Goal: Transaction & Acquisition: Purchase product/service

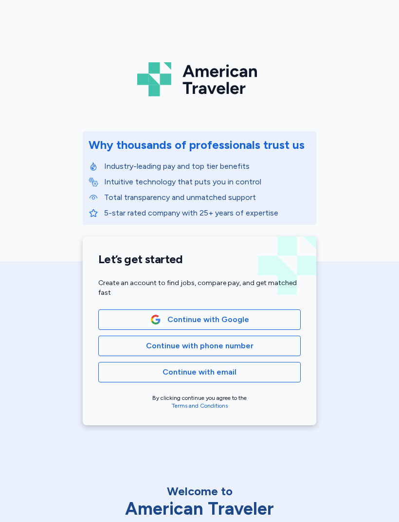
click at [377, 17] on div "American Traveler Why thousands of professionals trust us Industry-leading pay …" at bounding box center [199, 218] width 399 height 437
click at [384, 19] on div "American Traveler Why thousands of professionals trust us Industry-leading pay …" at bounding box center [199, 218] width 399 height 437
click at [383, 17] on div "American Traveler Why thousands of professionals trust us Industry-leading pay …" at bounding box center [199, 218] width 399 height 437
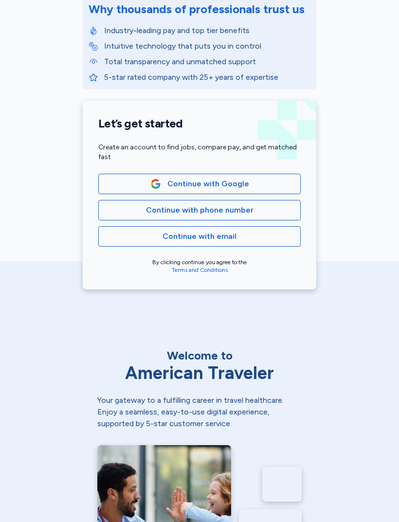
scroll to position [136, 0]
click at [264, 208] on span "Continue with phone number" at bounding box center [199, 210] width 186 height 12
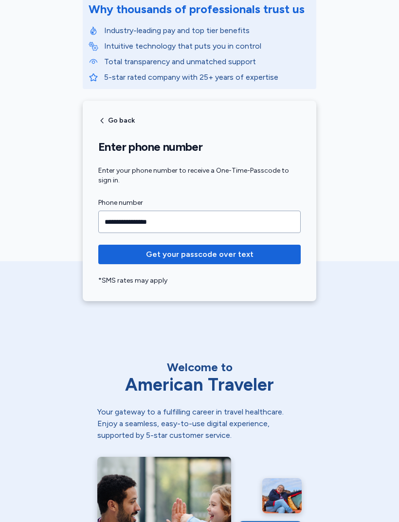
type input "**********"
click at [277, 257] on span "Get your passcode over text" at bounding box center [199, 254] width 187 height 12
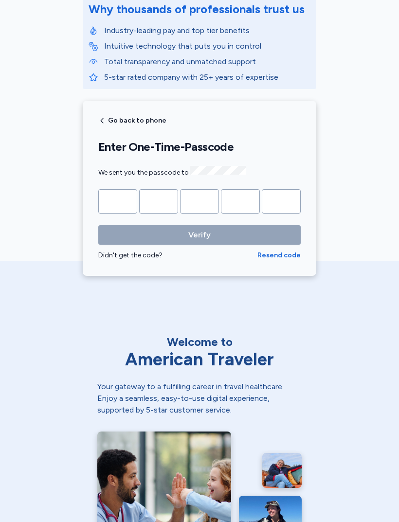
click at [112, 197] on input "Please enter OTP character 1" at bounding box center [117, 201] width 39 height 24
type input "*"
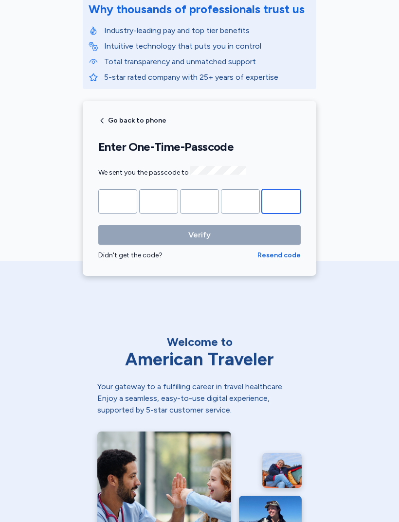
type input "*"
click at [199, 233] on button "Verify" at bounding box center [199, 234] width 202 height 19
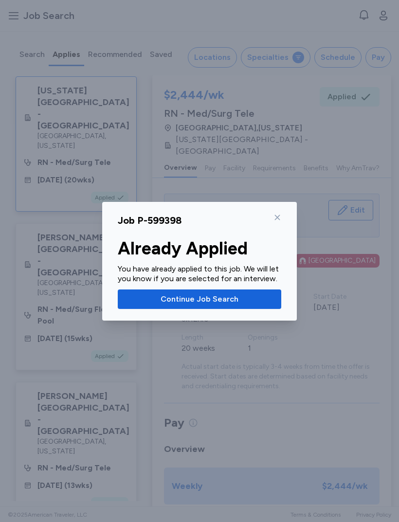
click at [167, 294] on span "Continue Job Search" at bounding box center [199, 299] width 78 height 12
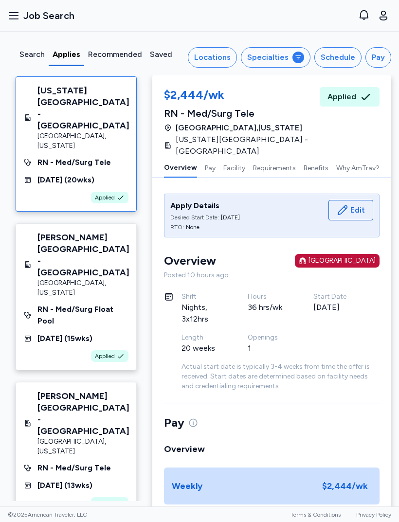
click at [68, 123] on div "[US_STATE][GEOGRAPHIC_DATA] - [GEOGRAPHIC_DATA] [GEOGRAPHIC_DATA] , [US_STATE] …" at bounding box center [76, 143] width 121 height 135
click at [52, 278] on div "[GEOGRAPHIC_DATA] , [US_STATE]" at bounding box center [83, 287] width 92 height 19
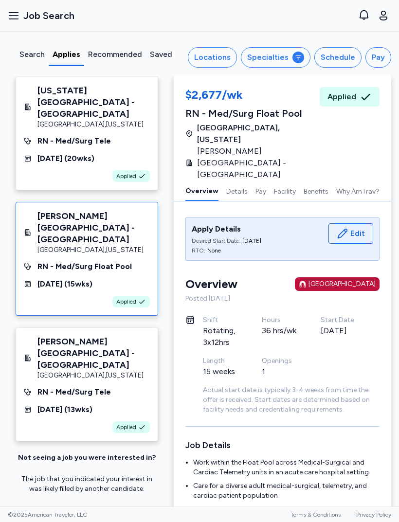
scroll to position [13, 0]
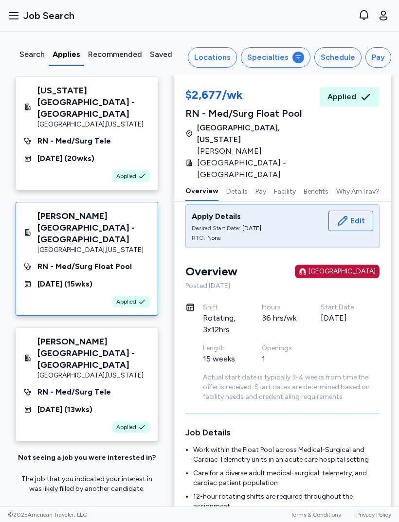
click at [65, 135] on div "RN - Med/Surg Tele" at bounding box center [73, 141] width 73 height 12
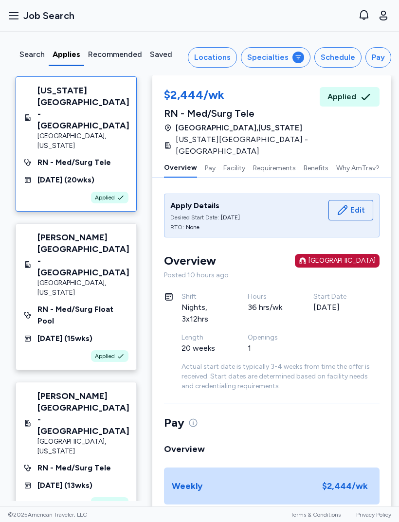
scroll to position [0, 0]
click at [288, 157] on button "Requirements" at bounding box center [274, 167] width 43 height 20
click at [83, 278] on div "[GEOGRAPHIC_DATA] , [US_STATE]" at bounding box center [83, 287] width 92 height 19
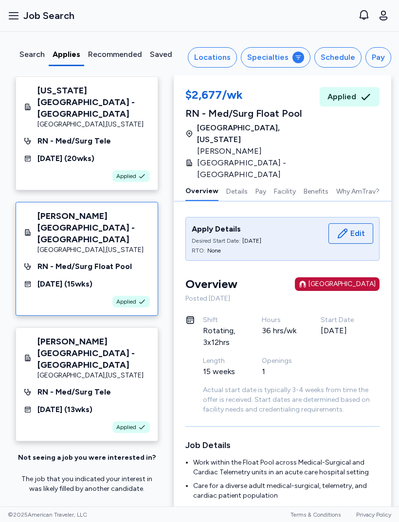
click at [38, 153] on div "[DATE] ( 20 wks)" at bounding box center [65, 159] width 57 height 12
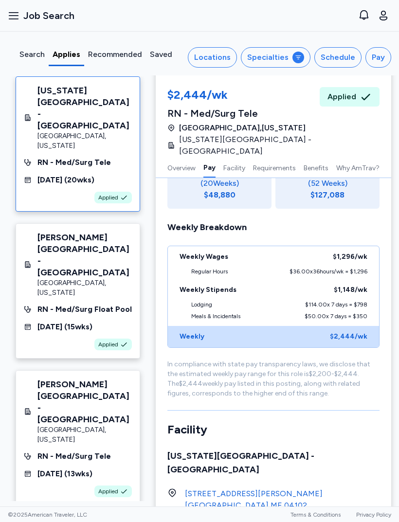
scroll to position [350, 0]
click at [27, 58] on div "Search" at bounding box center [31, 55] width 25 height 12
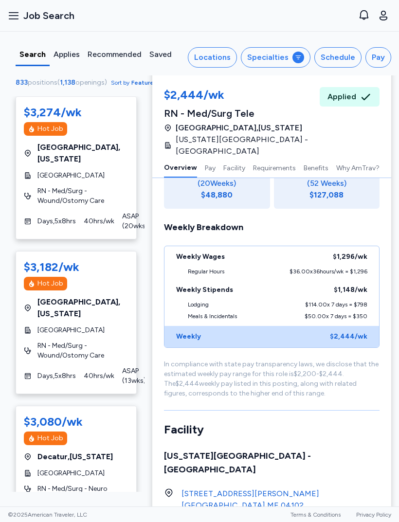
click at [230, 55] on div "Locations" at bounding box center [212, 58] width 36 height 12
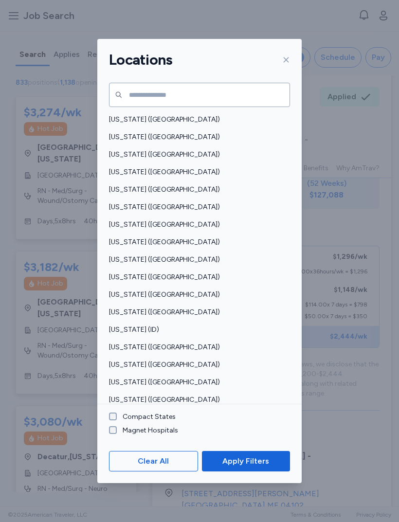
click at [142, 150] on span "[US_STATE] ([GEOGRAPHIC_DATA])" at bounding box center [196, 155] width 175 height 10
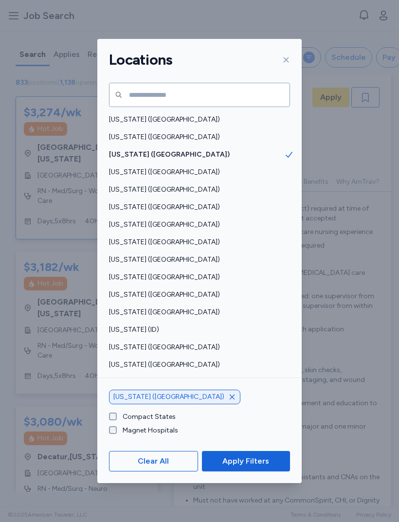
scroll to position [15, 0]
click at [257, 467] on span "Apply Filters" at bounding box center [245, 461] width 47 height 12
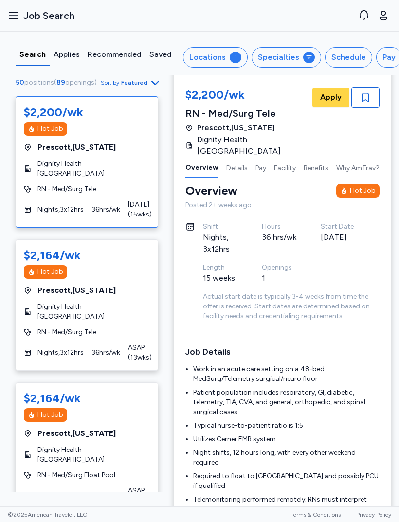
click at [45, 59] on div "Search" at bounding box center [33, 58] width 34 height 18
click at [217, 55] on div "Locations" at bounding box center [207, 58] width 36 height 12
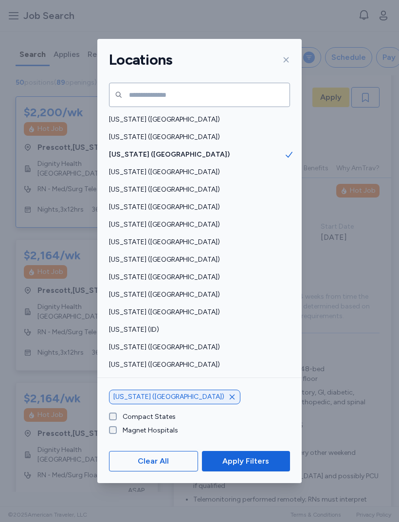
click at [259, 150] on span "[US_STATE] ([GEOGRAPHIC_DATA])" at bounding box center [196, 155] width 175 height 10
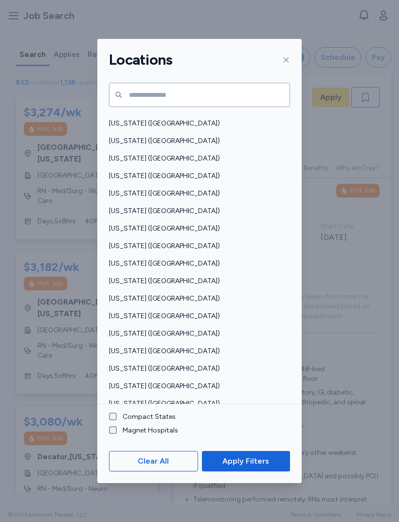
scroll to position [485, 0]
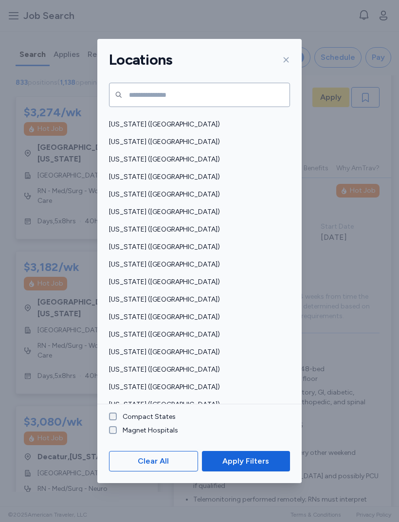
click at [165, 312] on span "[US_STATE] ([GEOGRAPHIC_DATA])" at bounding box center [196, 317] width 175 height 10
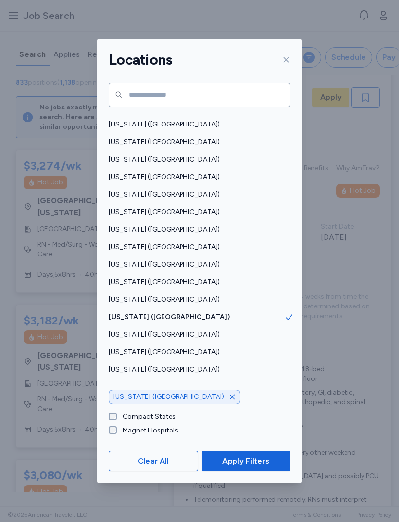
click at [244, 467] on span "Apply Filters" at bounding box center [245, 461] width 47 height 12
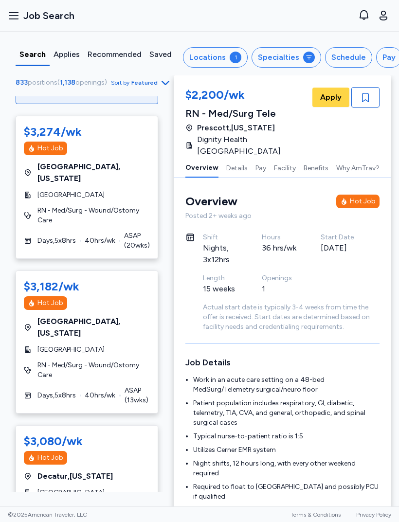
click at [204, 55] on div "Locations" at bounding box center [207, 58] width 36 height 12
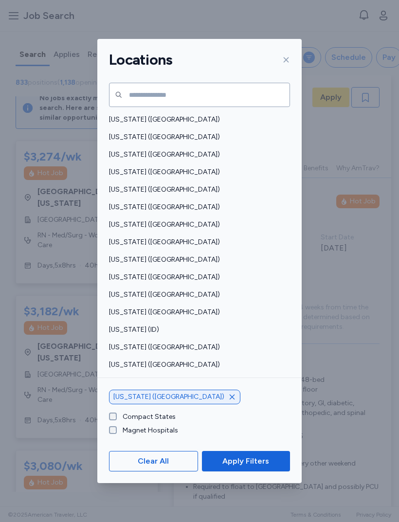
scroll to position [9, 0]
click at [251, 467] on span "Apply Filters" at bounding box center [245, 461] width 47 height 12
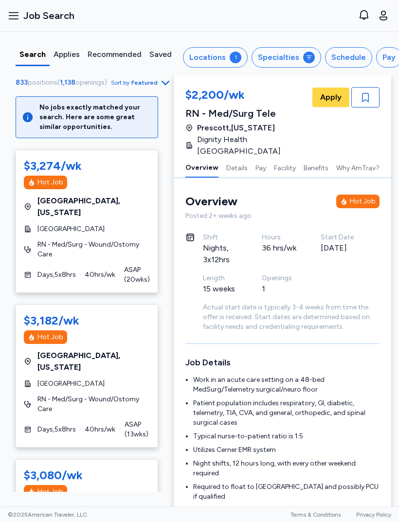
scroll to position [0, 0]
click at [287, 57] on div "Specialties" at bounding box center [278, 58] width 41 height 12
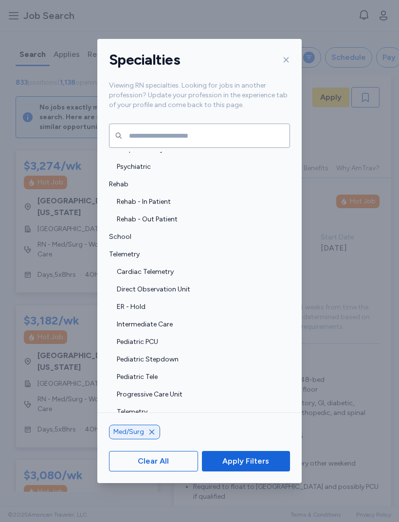
scroll to position [2041, 0]
click at [168, 250] on span "Telemetry" at bounding box center [196, 255] width 175 height 10
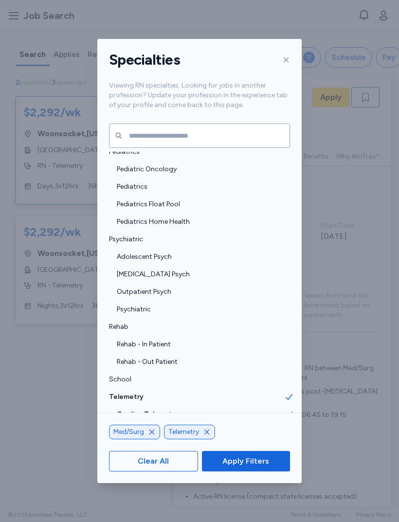
scroll to position [1899, 0]
click at [206, 318] on div "Rehab" at bounding box center [199, 327] width 204 height 18
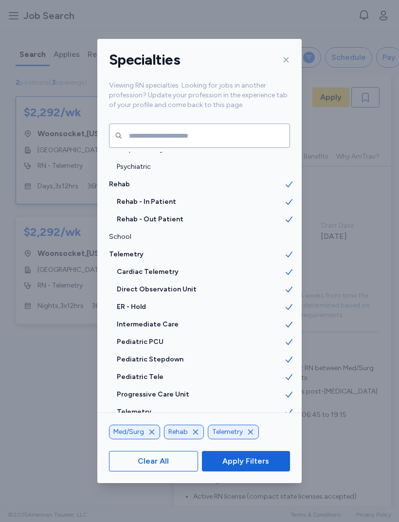
scroll to position [2041, 0]
click at [263, 471] on button "Apply Filters" at bounding box center [246, 461] width 88 height 20
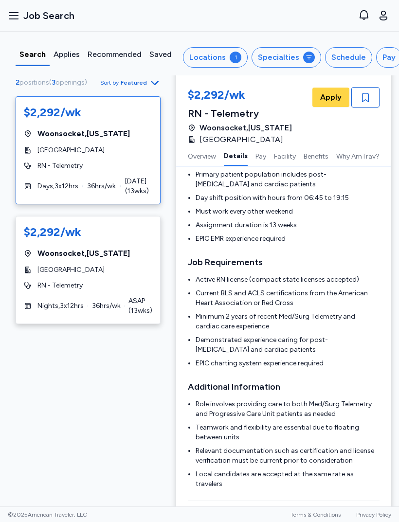
scroll to position [217, 0]
click at [233, 59] on div "1" at bounding box center [236, 58] width 12 height 12
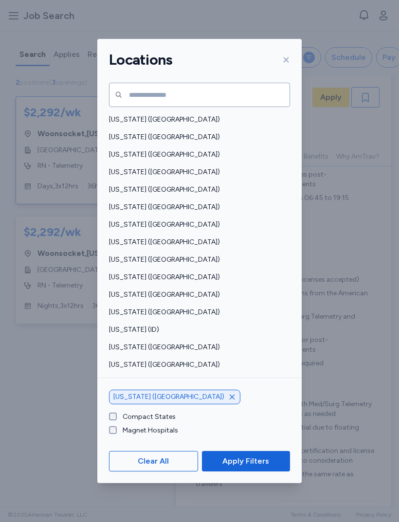
click at [179, 404] on div "[US_STATE] ([GEOGRAPHIC_DATA])" at bounding box center [174, 396] width 131 height 15
click at [177, 403] on div "[US_STATE] ([GEOGRAPHIC_DATA])" at bounding box center [174, 396] width 131 height 15
click at [228, 401] on icon "button" at bounding box center [232, 397] width 8 height 8
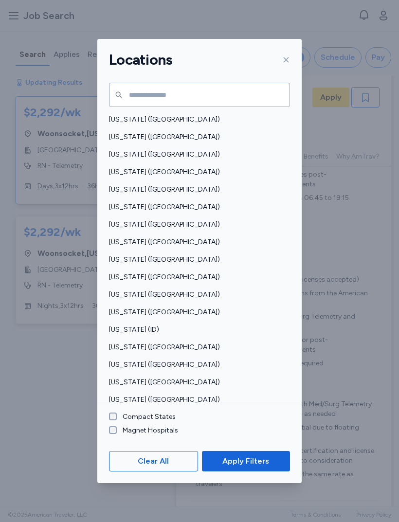
scroll to position [-78, 0]
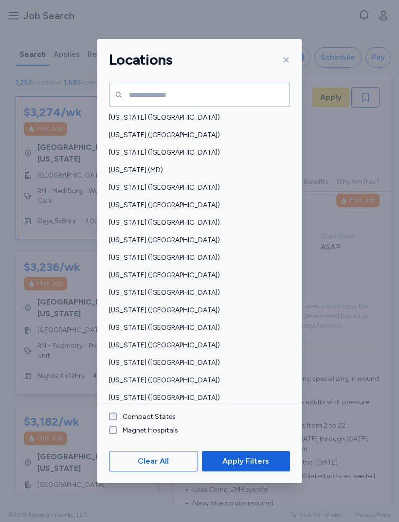
scroll to position [297, 0]
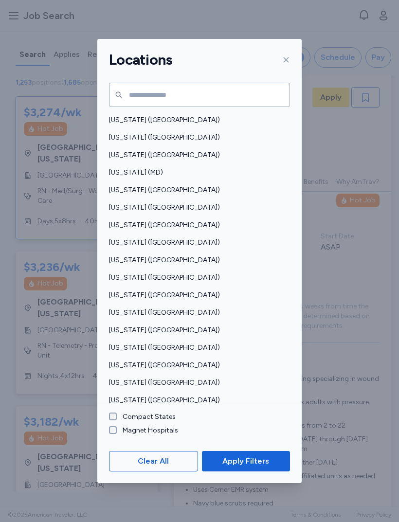
click at [167, 150] on span "[US_STATE] ([GEOGRAPHIC_DATA])" at bounding box center [196, 155] width 175 height 10
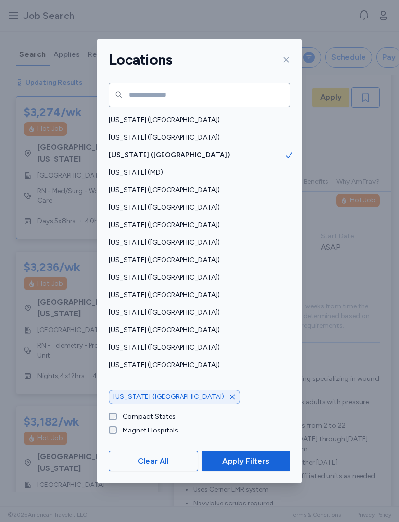
click at [256, 467] on button "Apply Filters" at bounding box center [246, 461] width 88 height 20
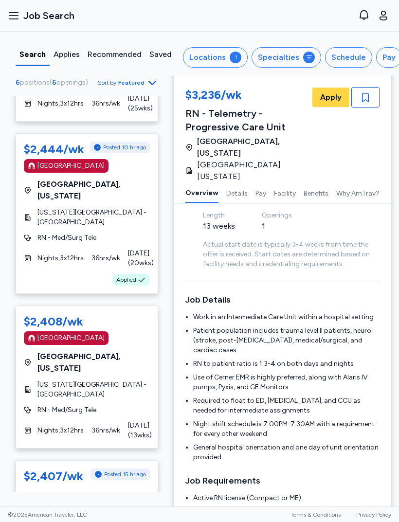
scroll to position [93, 0]
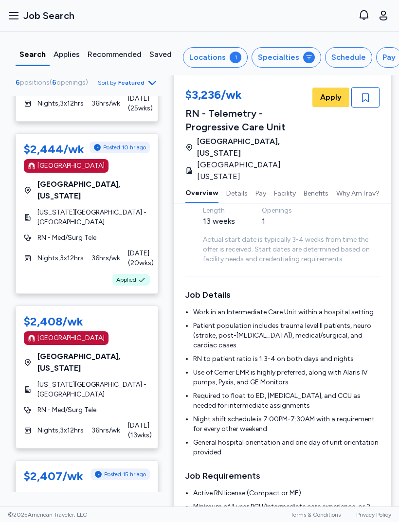
click at [42, 351] on span "[GEOGRAPHIC_DATA] , [US_STATE]" at bounding box center [93, 362] width 112 height 23
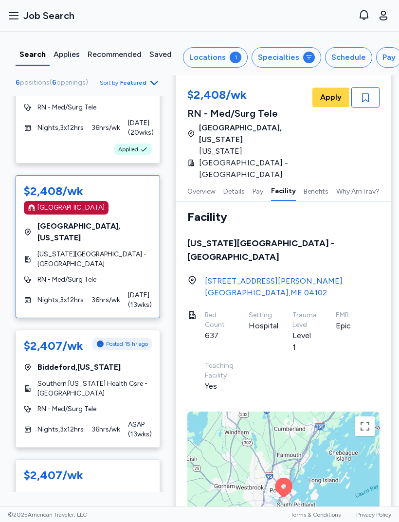
scroll to position [402, 0]
click at [45, 336] on div "$2,407/wk Posted 15 hr ago [GEOGRAPHIC_DATA] , [US_STATE] Southern [US_STATE] H…" at bounding box center [88, 389] width 144 height 118
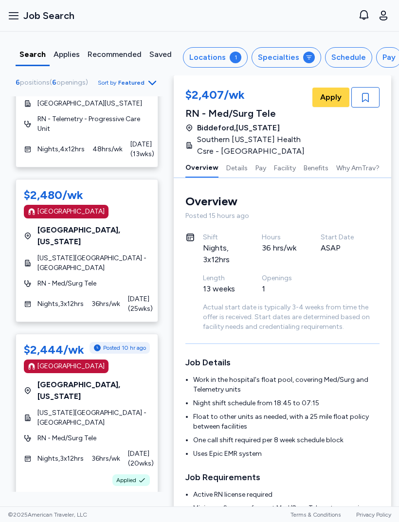
click at [388, 19] on icon "button" at bounding box center [383, 16] width 12 height 12
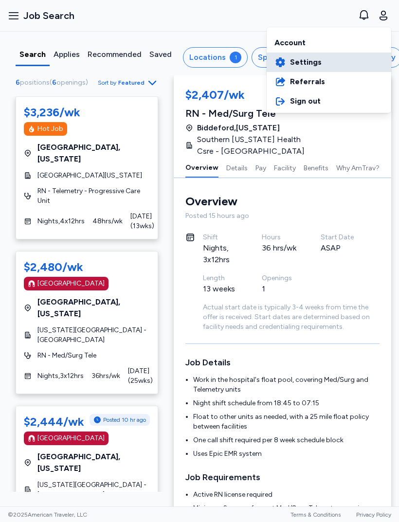
click at [321, 59] on link "Settings" at bounding box center [328, 62] width 124 height 19
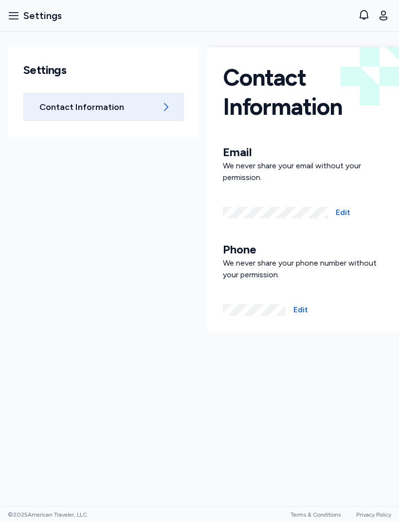
click at [390, 16] on button "Open user menu" at bounding box center [383, 16] width 16 height 16
click at [13, 24] on button "Open sidebar Settings" at bounding box center [35, 15] width 62 height 21
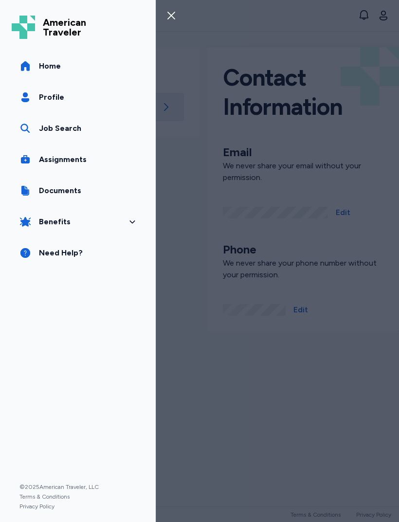
click at [75, 99] on link "Profile" at bounding box center [78, 97] width 132 height 27
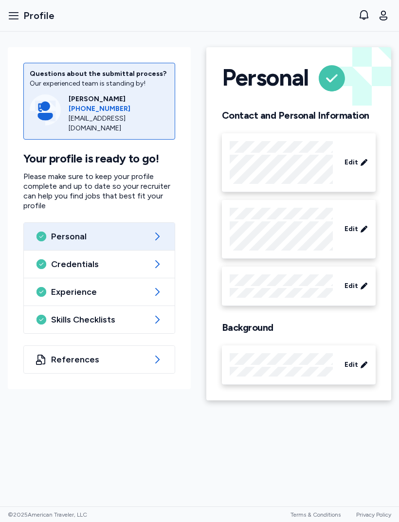
click at [147, 258] on span "Credentials" at bounding box center [99, 264] width 96 height 12
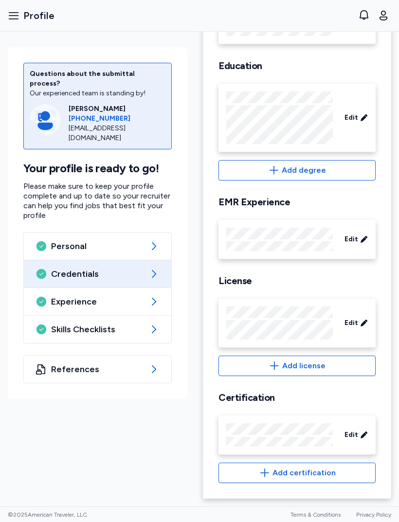
scroll to position [150, 0]
click at [312, 473] on span "Add certification" at bounding box center [303, 473] width 63 height 12
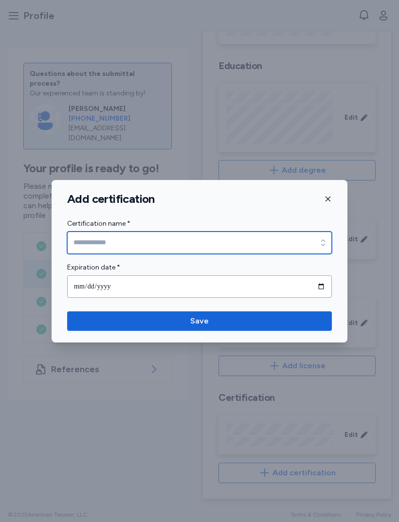
click at [217, 243] on input "Certification name *" at bounding box center [199, 242] width 265 height 22
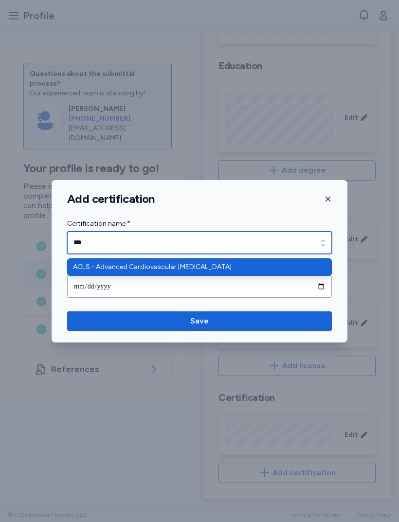
type input "**********"
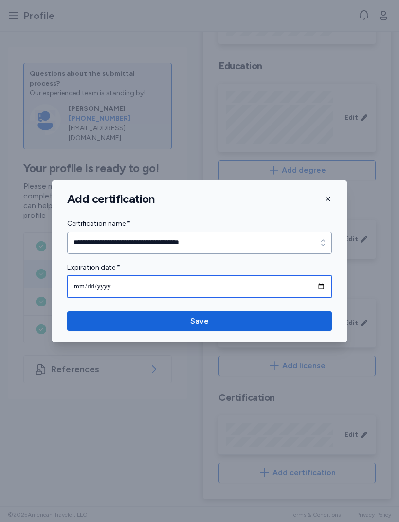
click at [200, 280] on input "date" at bounding box center [199, 286] width 265 height 22
type input "**********"
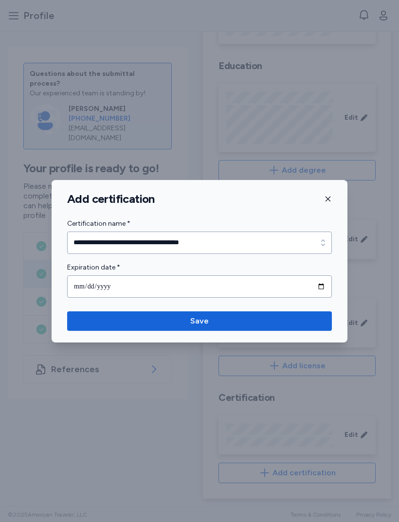
click at [213, 321] on span "Save" at bounding box center [199, 321] width 249 height 12
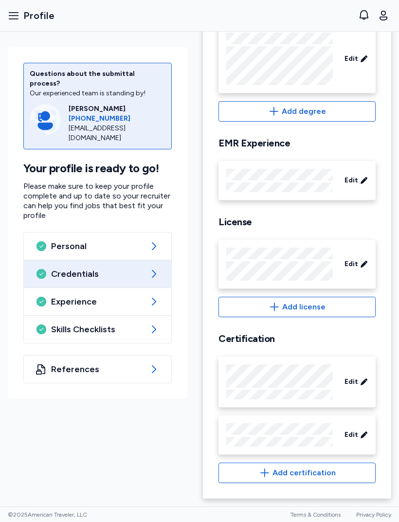
scroll to position [209, 0]
click at [351, 379] on span "Edit" at bounding box center [351, 382] width 14 height 10
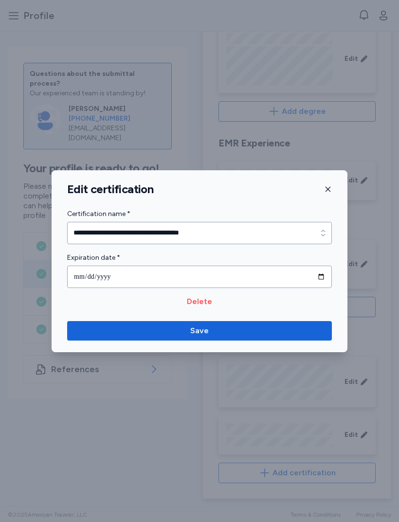
click at [264, 330] on span "Save" at bounding box center [199, 331] width 249 height 12
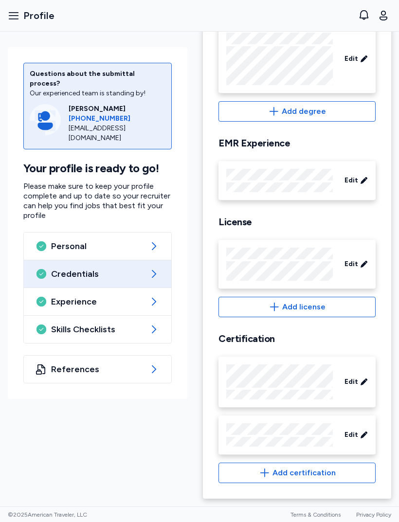
click at [117, 296] on span "Experience" at bounding box center [97, 302] width 93 height 12
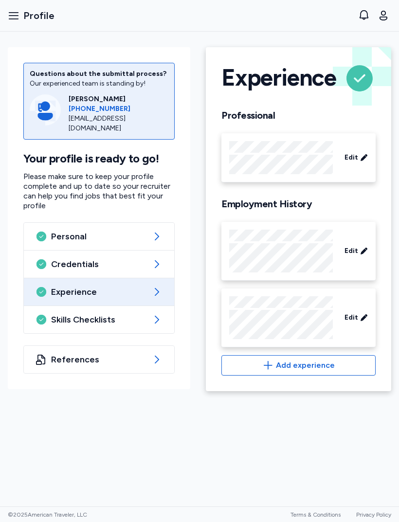
click at [117, 354] on span "References" at bounding box center [99, 360] width 96 height 12
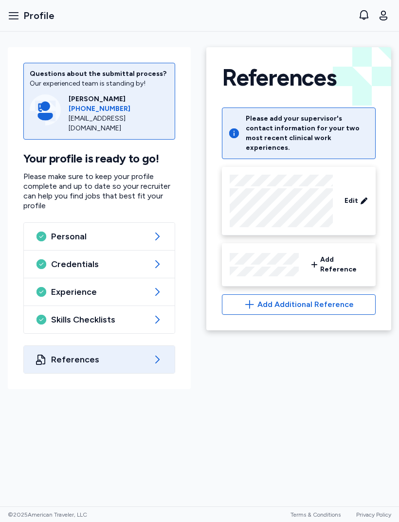
click at [24, 13] on span "Profile" at bounding box center [38, 16] width 31 height 14
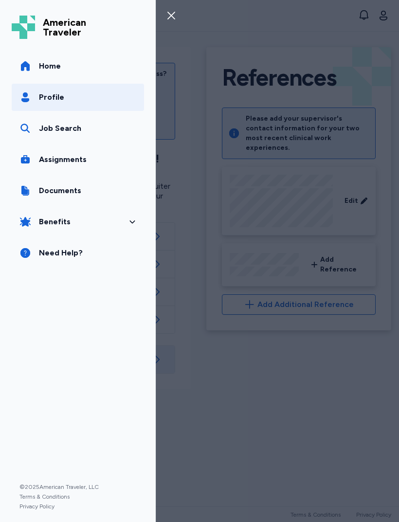
click at [92, 191] on link "Documents" at bounding box center [78, 190] width 132 height 27
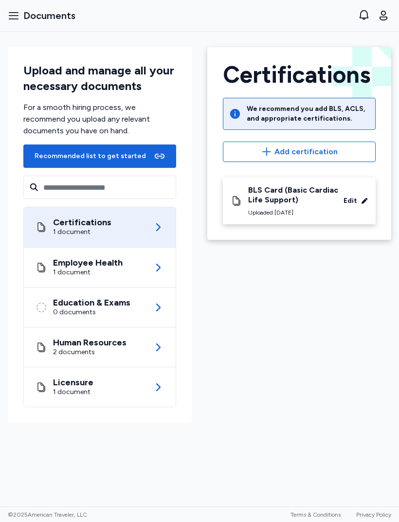
click at [336, 154] on span "Add certification" at bounding box center [305, 152] width 63 height 12
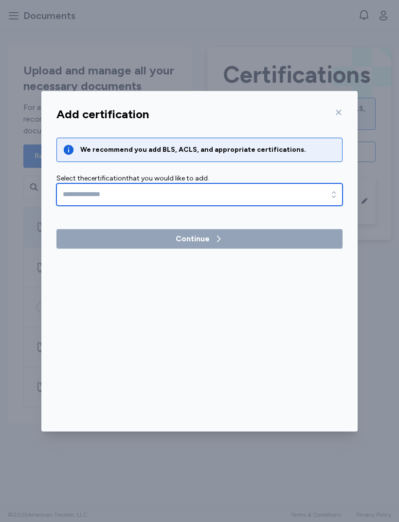
click at [207, 191] on input "text" at bounding box center [199, 194] width 286 height 22
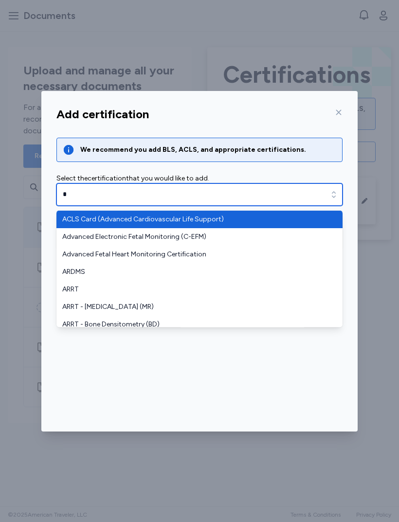
type input "**********"
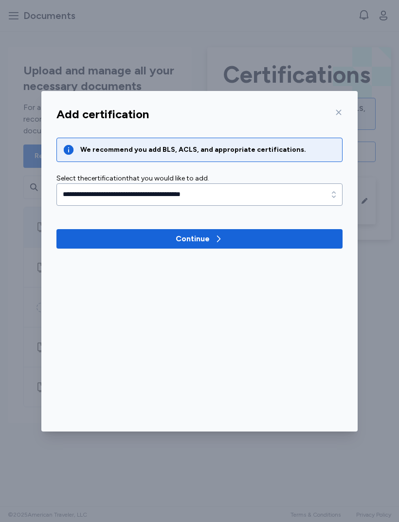
click at [216, 237] on icon "button" at bounding box center [218, 239] width 10 height 10
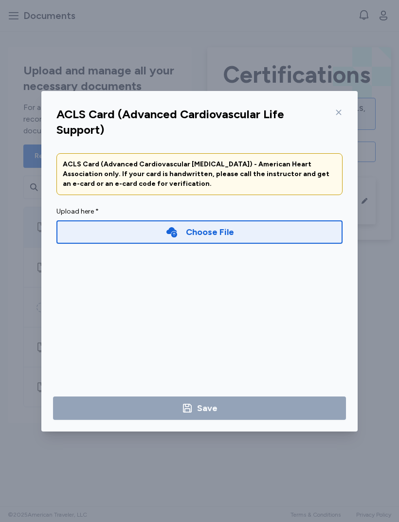
click at [229, 229] on div "Choose File" at bounding box center [210, 232] width 48 height 14
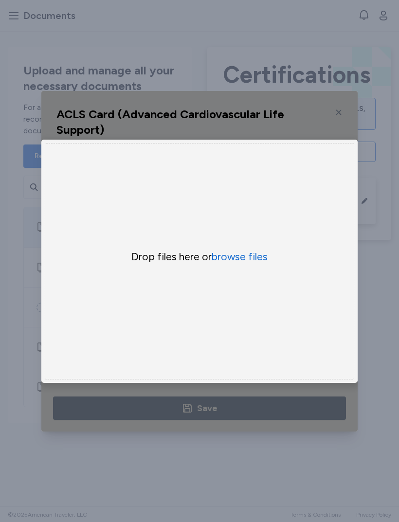
click at [254, 264] on button "browse files" at bounding box center [240, 257] width 56 height 14
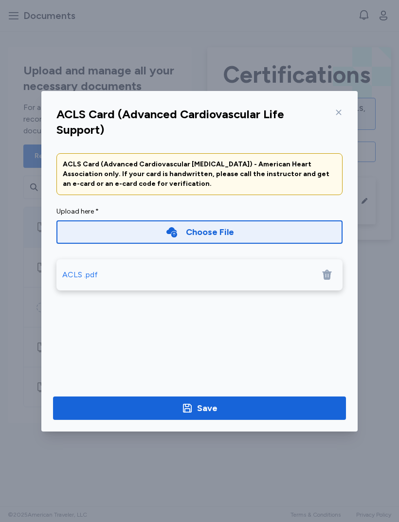
click at [227, 405] on span "Save" at bounding box center [199, 408] width 277 height 14
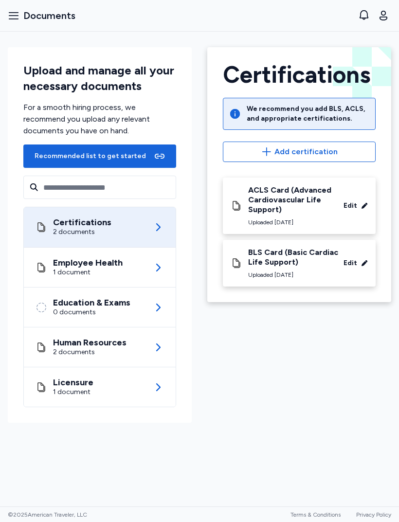
click at [153, 393] on div "Licensure 1 document" at bounding box center [99, 386] width 128 height 39
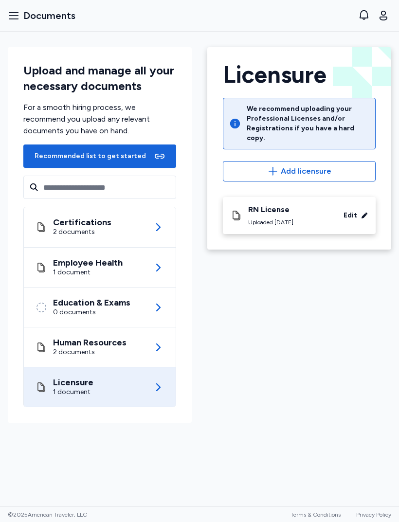
click at [156, 230] on icon at bounding box center [158, 227] width 12 height 12
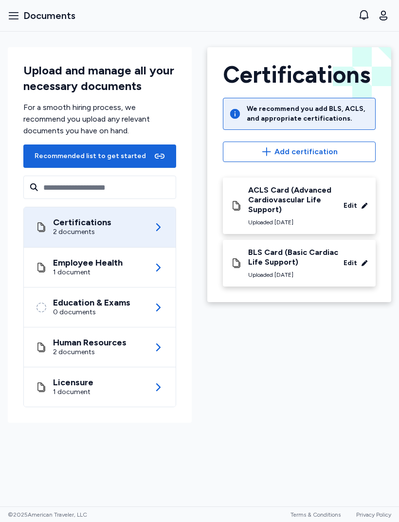
click at [282, 266] on div "BLS Card (Basic Cardiac Life Support)" at bounding box center [294, 257] width 93 height 19
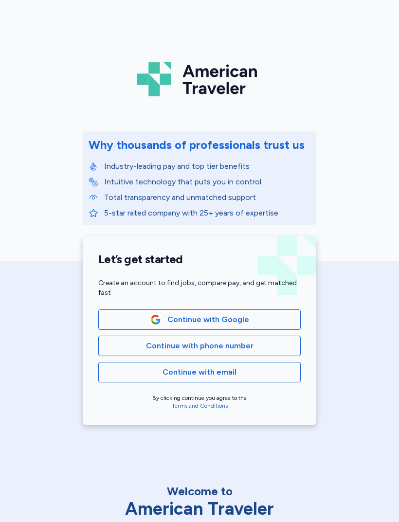
click at [237, 345] on span "Continue with phone number" at bounding box center [199, 346] width 107 height 12
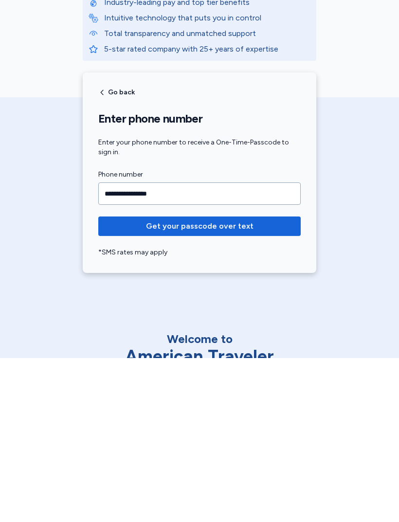
type input "**********"
click at [260, 384] on span "Get your passcode over text" at bounding box center [199, 390] width 187 height 12
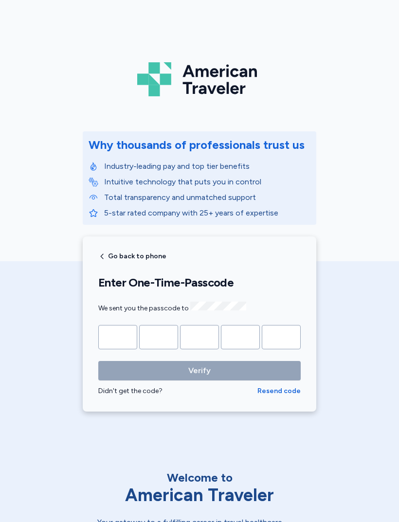
click at [115, 325] on input "Please enter OTP character 1" at bounding box center [117, 337] width 39 height 24
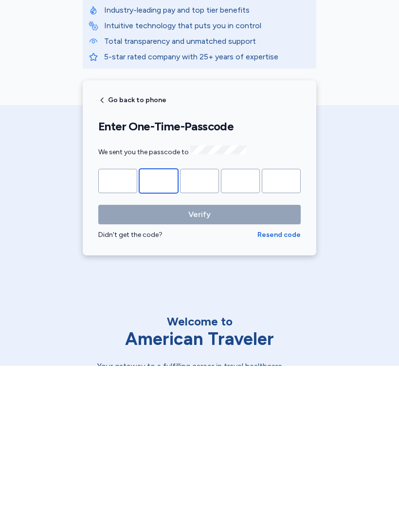
type input "*"
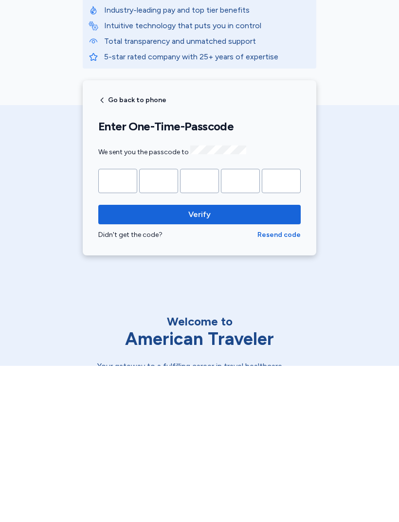
click at [199, 361] on button "Verify" at bounding box center [199, 370] width 202 height 19
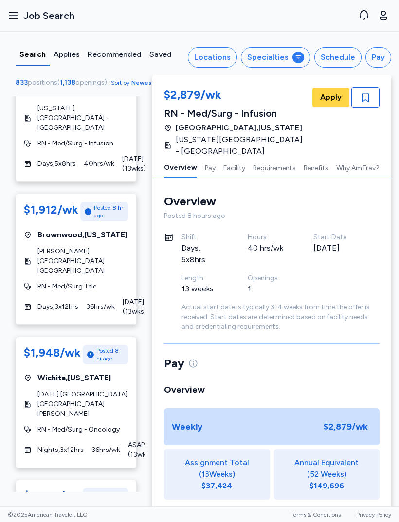
scroll to position [521, 0]
click at [65, 59] on div "Applies" at bounding box center [66, 55] width 26 height 12
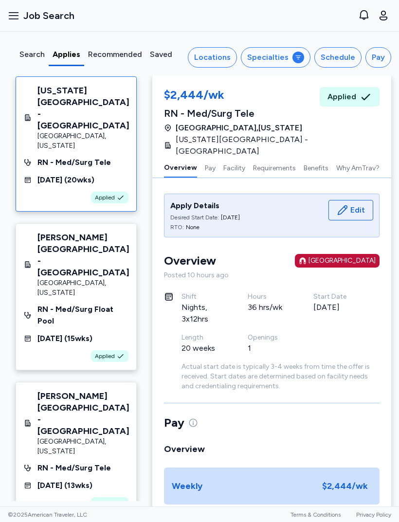
click at [224, 53] on div "Locations" at bounding box center [212, 58] width 36 height 12
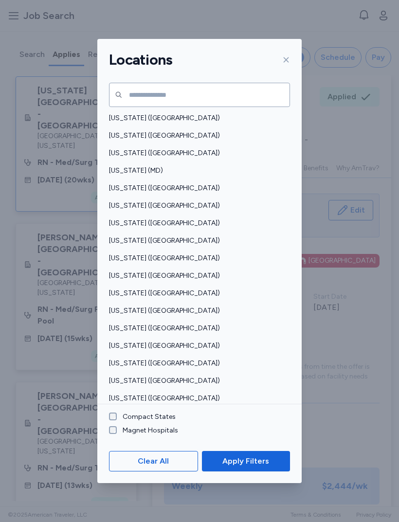
scroll to position [297, 0]
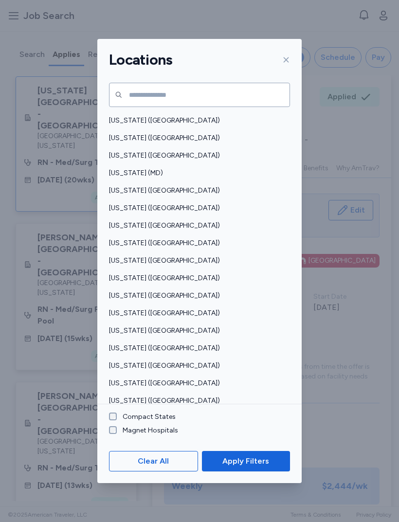
click at [167, 151] on span "[US_STATE] ([GEOGRAPHIC_DATA])" at bounding box center [196, 156] width 175 height 10
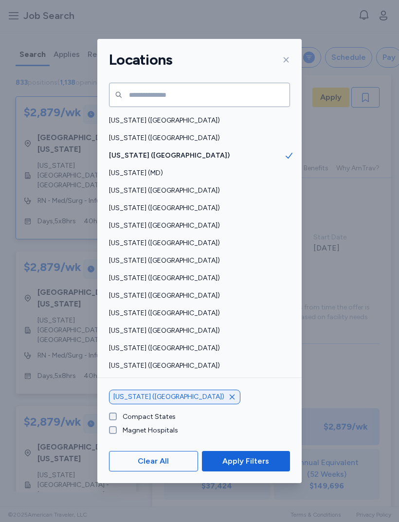
click at [254, 471] on button "Apply Filters" at bounding box center [246, 461] width 88 height 20
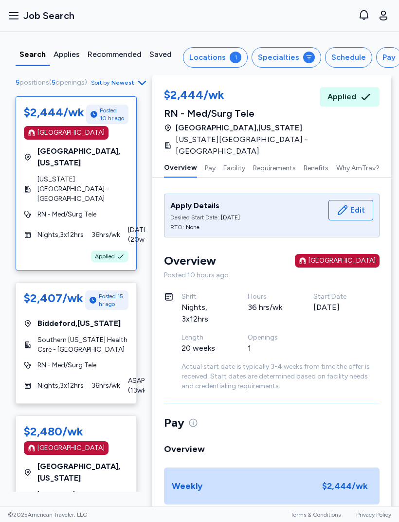
click at [339, 65] on button "Schedule" at bounding box center [348, 57] width 47 height 20
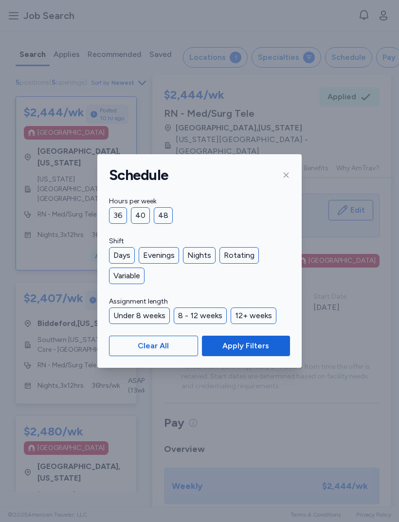
click at [121, 218] on div "36" at bounding box center [118, 215] width 18 height 17
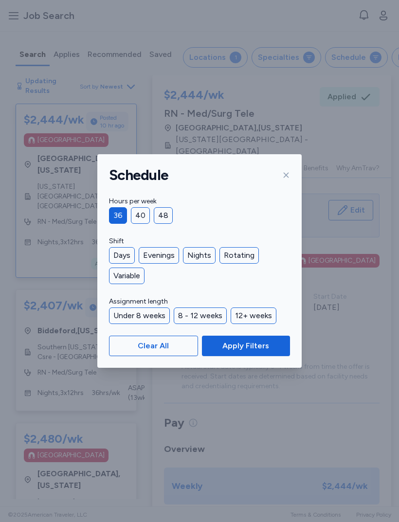
click at [199, 254] on div "Nights" at bounding box center [199, 255] width 33 height 17
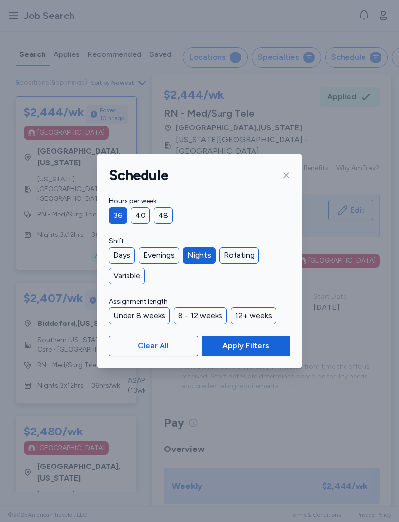
click at [257, 340] on span "Apply Filters" at bounding box center [245, 346] width 47 height 12
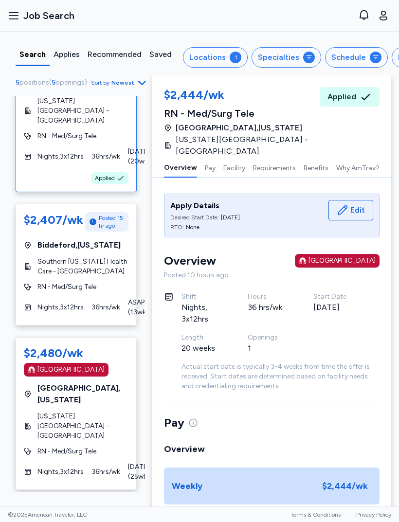
scroll to position [79, 0]
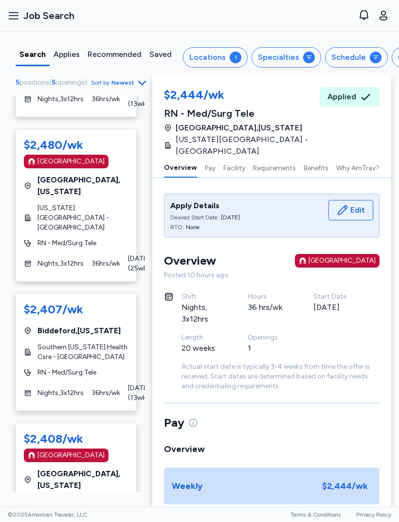
click at [100, 447] on div "$2,408/wk Magnet Hospital Portland , Maine Maine Medical Center - Portland RN -…" at bounding box center [76, 499] width 121 height 153
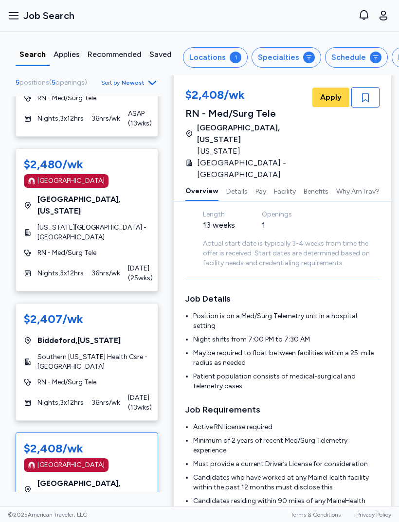
scroll to position [92, 1]
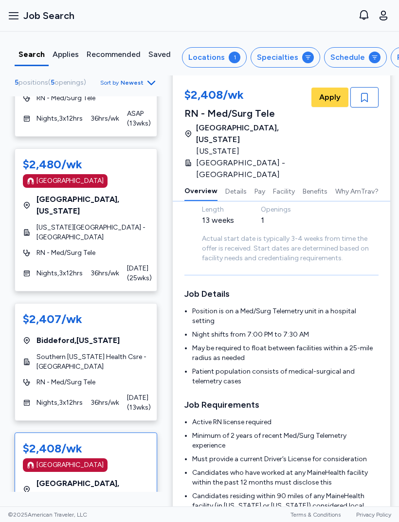
click at [329, 100] on span "Apply" at bounding box center [329, 97] width 21 height 12
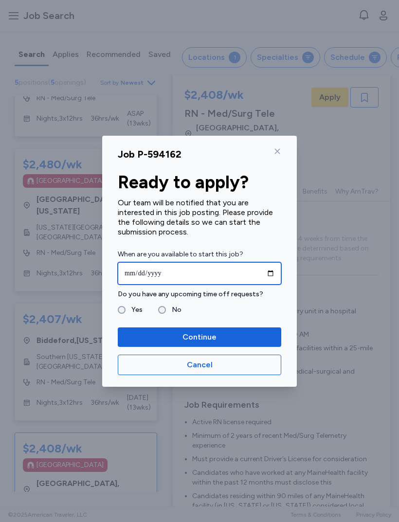
click at [231, 275] on input "date" at bounding box center [199, 273] width 163 height 22
type input "**********"
click at [215, 344] on button "Continue" at bounding box center [199, 336] width 163 height 19
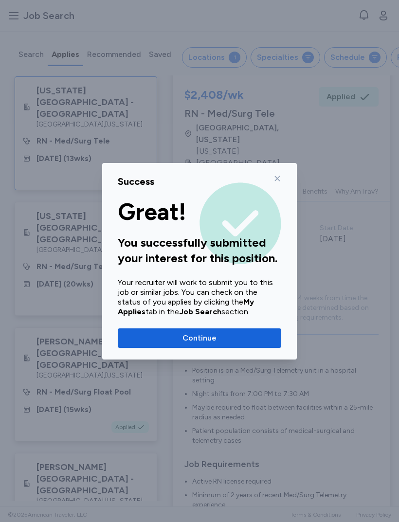
click at [281, 176] on icon at bounding box center [277, 179] width 8 height 8
